Goal: Navigation & Orientation: Find specific page/section

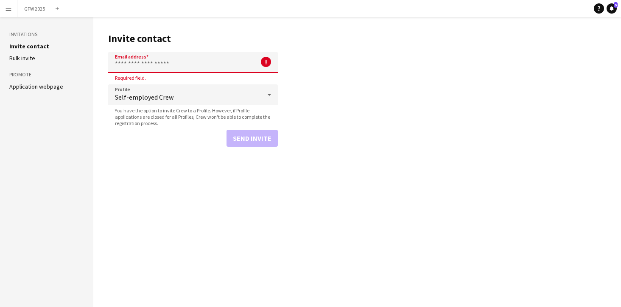
click at [6, 13] on button "Menu" at bounding box center [8, 8] width 17 height 17
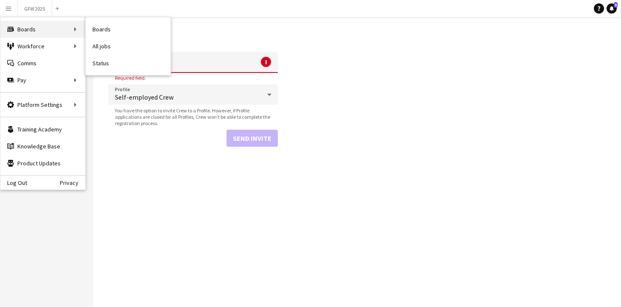
click at [23, 30] on div "Boards Boards" at bounding box center [42, 29] width 85 height 17
click at [68, 27] on div "Boards Boards" at bounding box center [42, 29] width 85 height 17
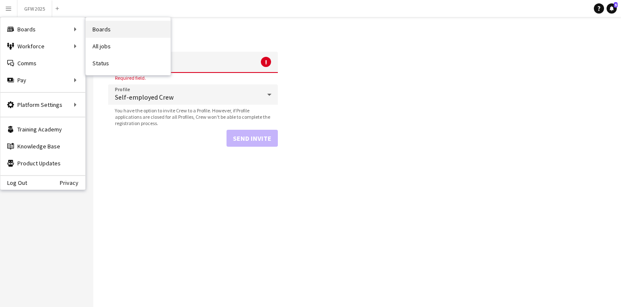
click at [104, 31] on link "Boards" at bounding box center [128, 29] width 85 height 17
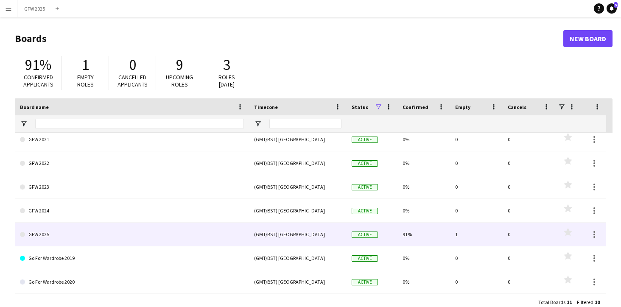
scroll to position [76, 0]
click at [119, 244] on link "GFW 2025" at bounding box center [132, 235] width 224 height 24
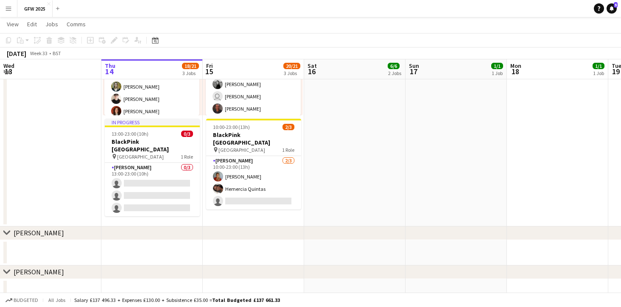
scroll to position [286, 0]
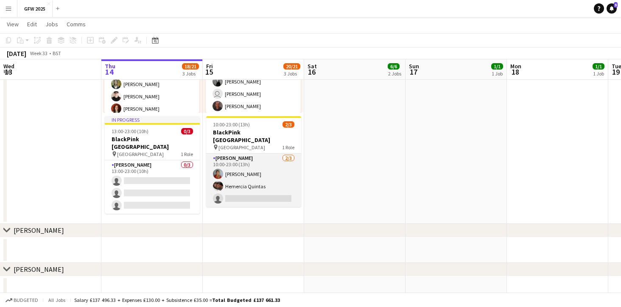
click at [267, 153] on app-card-role "[PERSON_NAME] [DATE] 10:00-23:00 (13h) [PERSON_NAME] [PERSON_NAME] single-neutr…" at bounding box center [253, 179] width 95 height 53
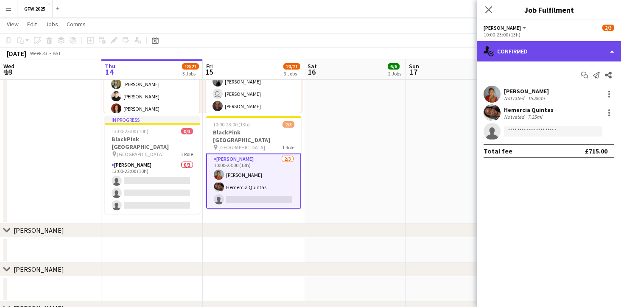
click at [530, 47] on div "single-neutral-actions-check-2 Confirmed" at bounding box center [548, 51] width 144 height 20
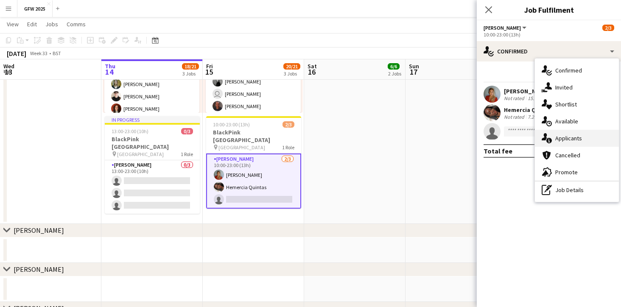
click at [560, 141] on div "single-neutral-actions-information Applicants" at bounding box center [577, 138] width 84 height 17
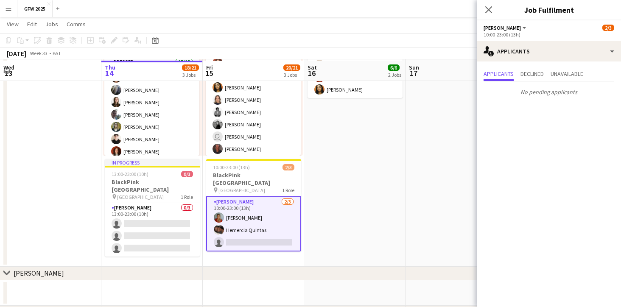
scroll to position [242, 0]
